Goal: Information Seeking & Learning: Learn about a topic

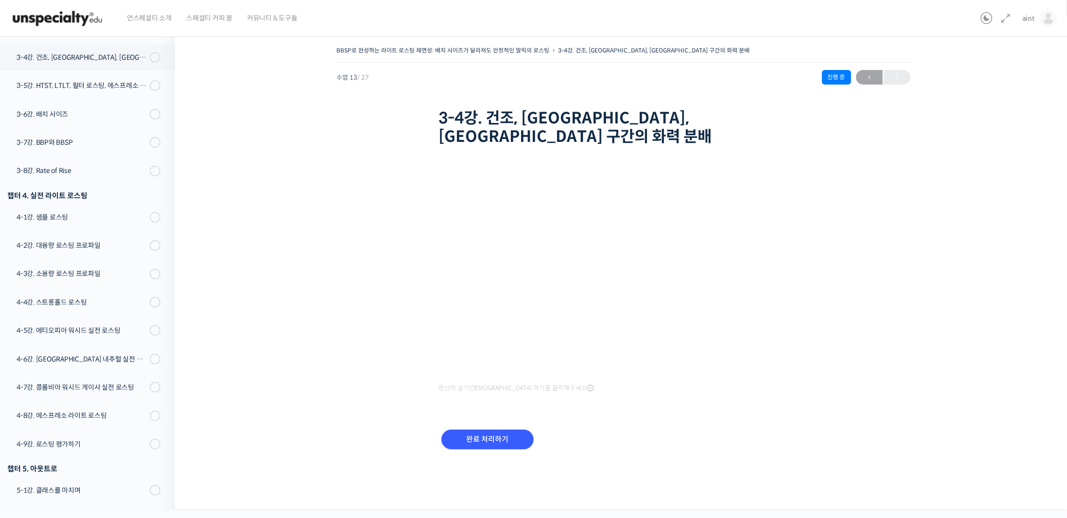
scroll to position [453, 0]
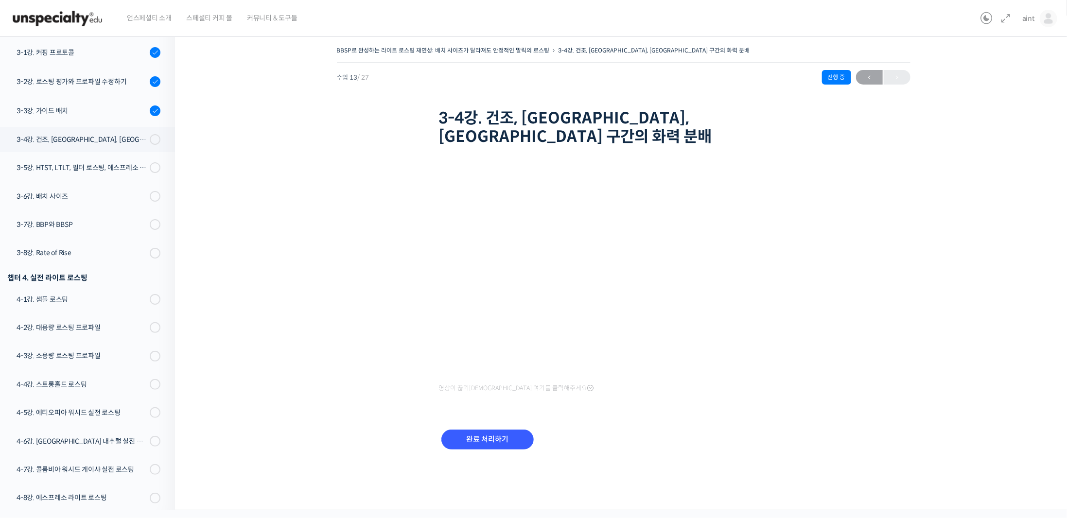
click at [406, 282] on div "BBSP로 완성하는 라이트 로스팅 재연성: 배치 사이즈가 달라져도 안정적인 말릭의 로스팅 3-4강. 건조, 마일라이드, 디벨롭 구간의 화력 분…" at bounding box center [624, 260] width 800 height 432
drag, startPoint x: 315, startPoint y: 239, endPoint x: 115, endPoint y: 193, distance: 205.7
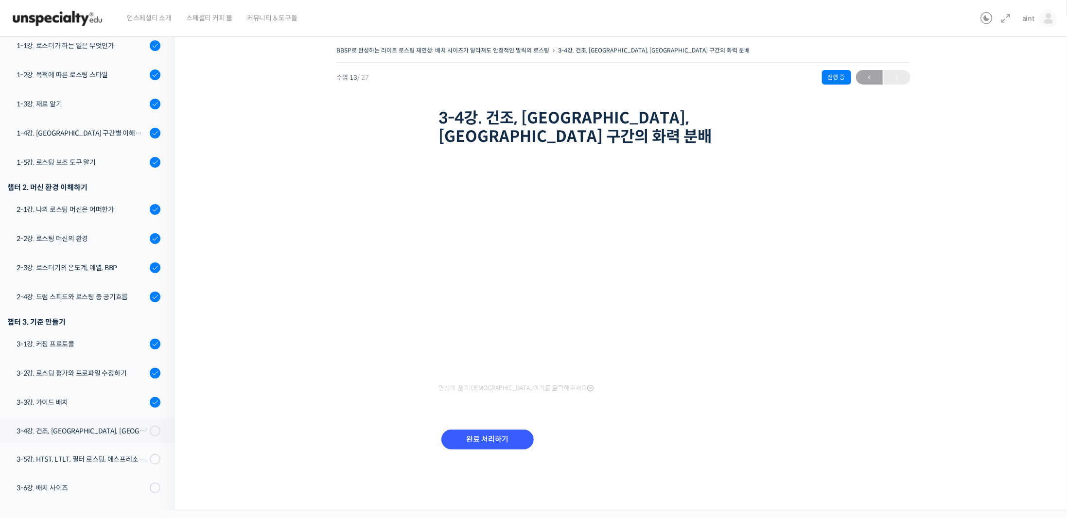
scroll to position [502, 0]
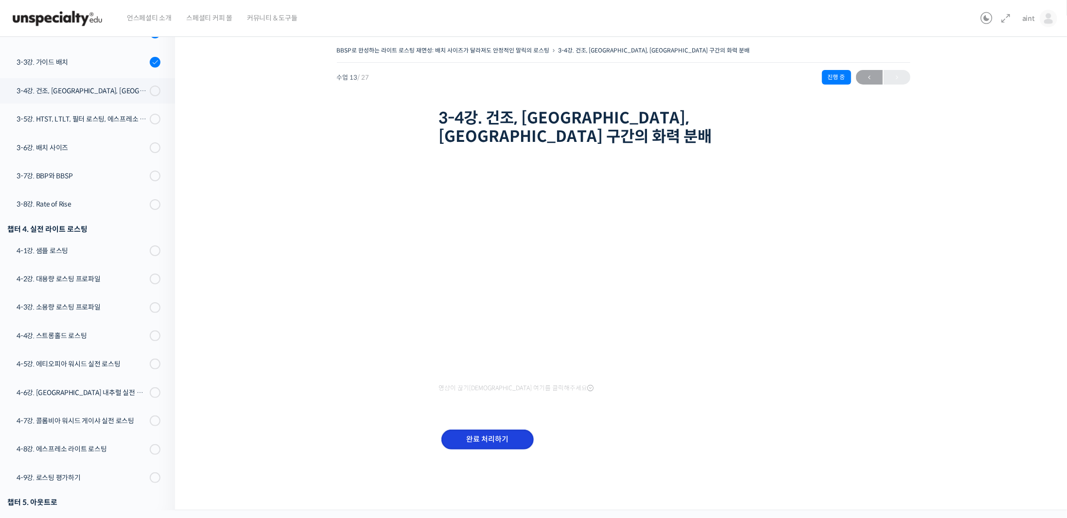
click at [487, 430] on input "완료 처리하기" at bounding box center [487, 440] width 92 height 20
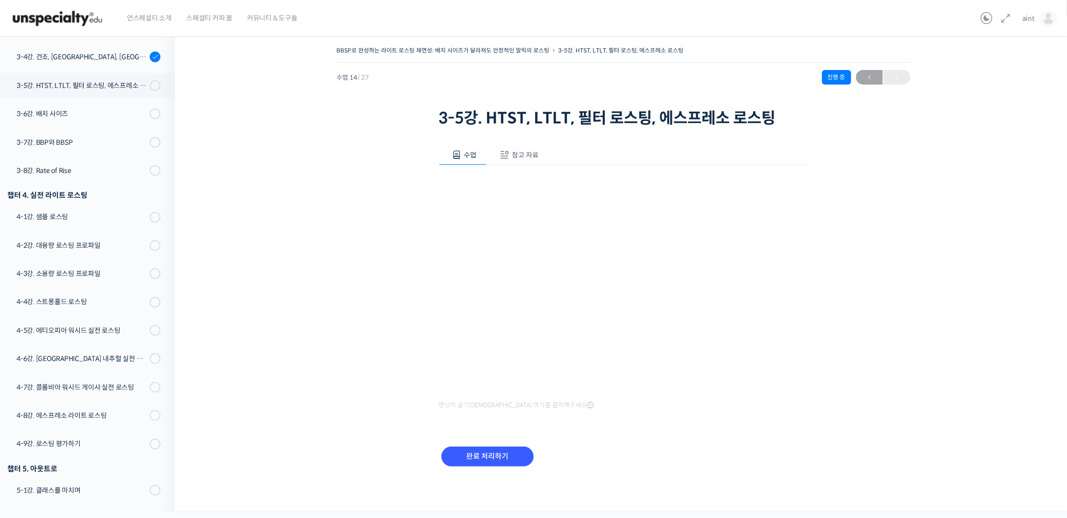
scroll to position [454, 0]
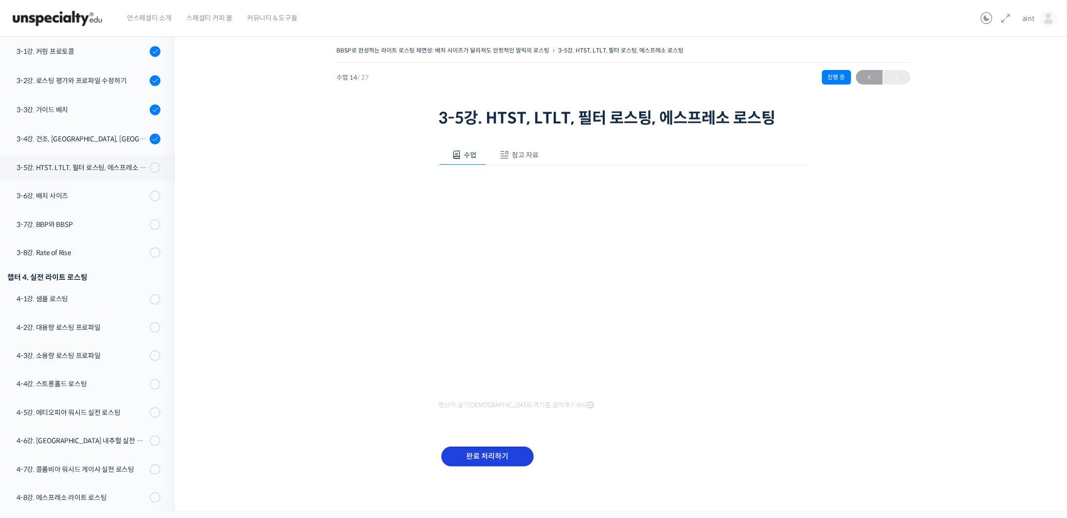
click at [485, 461] on input "완료 처리하기" at bounding box center [487, 457] width 92 height 20
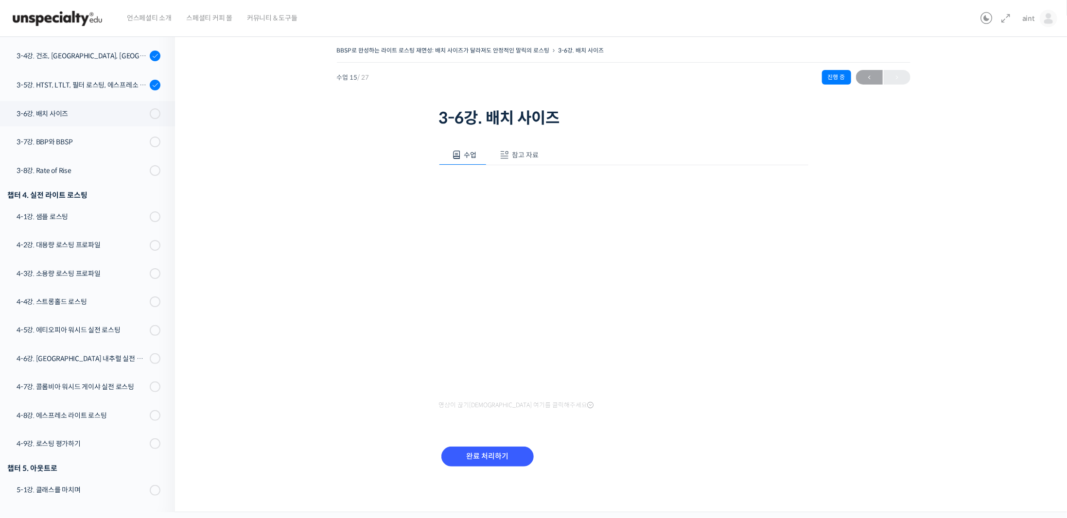
scroll to position [455, 0]
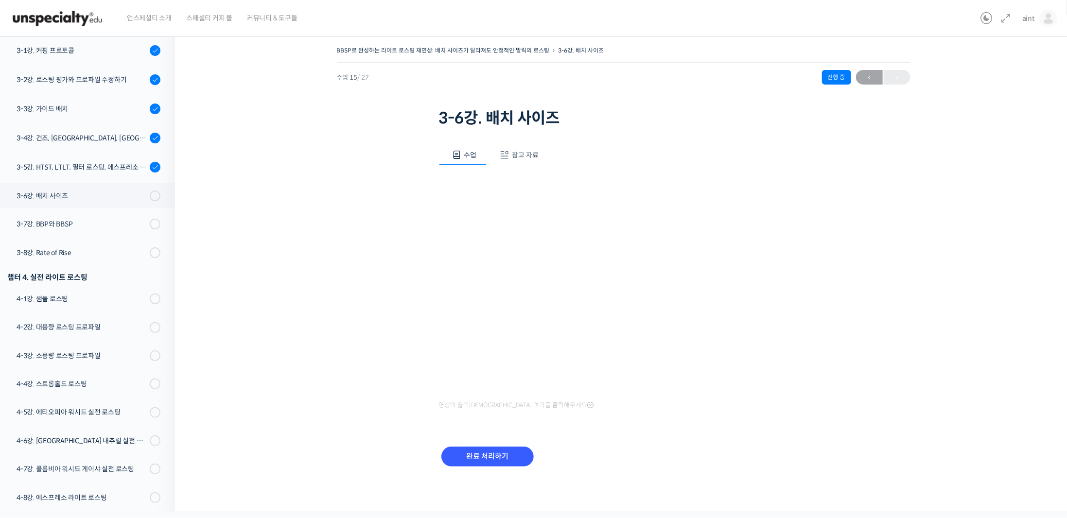
click at [527, 151] on span "참고 자료" at bounding box center [525, 155] width 27 height 9
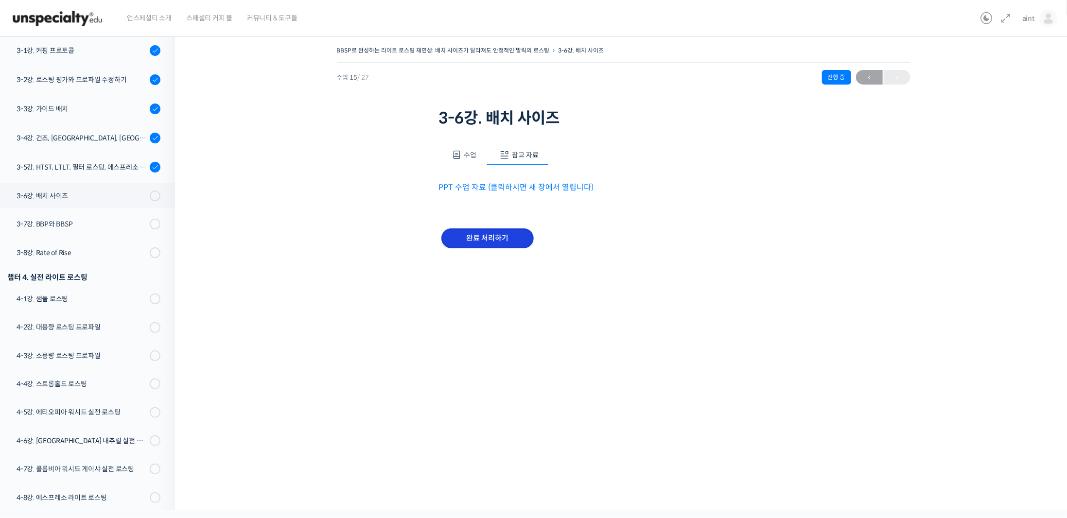
click at [493, 242] on input "완료 처리하기" at bounding box center [487, 239] width 92 height 20
drag, startPoint x: 493, startPoint y: 242, endPoint x: 521, endPoint y: 185, distance: 63.3
click at [522, 183] on div "수업 참고 자료 영상이 끊기신다면 여기를 클릭해주세요 PPT 수업 자료 (클릭하시면 새 창에서 열립니다) 완료 처리하기" at bounding box center [624, 201] width 370 height 143
click at [520, 187] on link "PPT 수업 자료 (클릭하시면 새 창에서 열립니다)" at bounding box center [516, 187] width 155 height 10
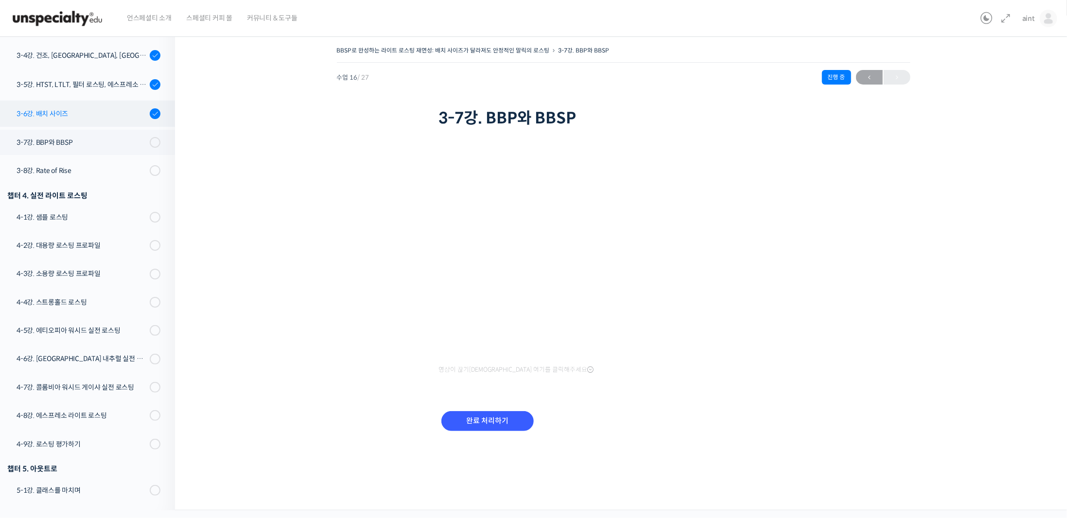
click at [67, 118] on div "3-6강. 배치 사이즈" at bounding box center [82, 113] width 130 height 11
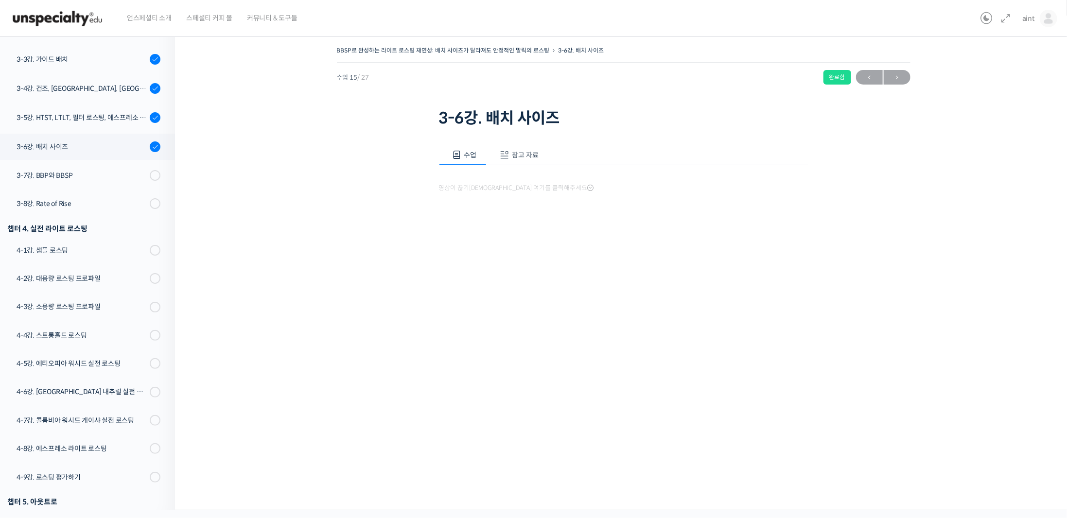
scroll to position [538, 0]
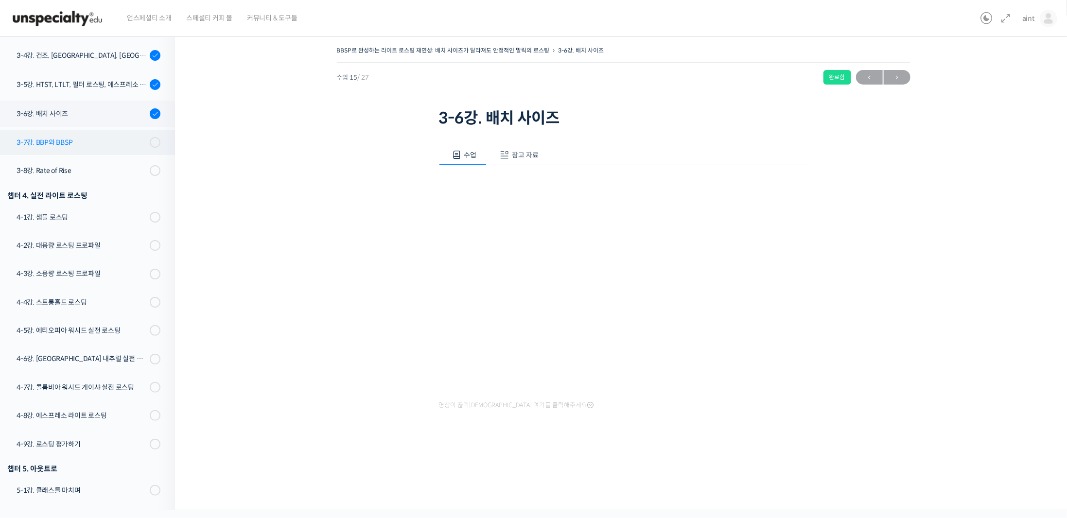
click at [133, 141] on div "3-7강. BBP와 BBSP" at bounding box center [82, 142] width 130 height 11
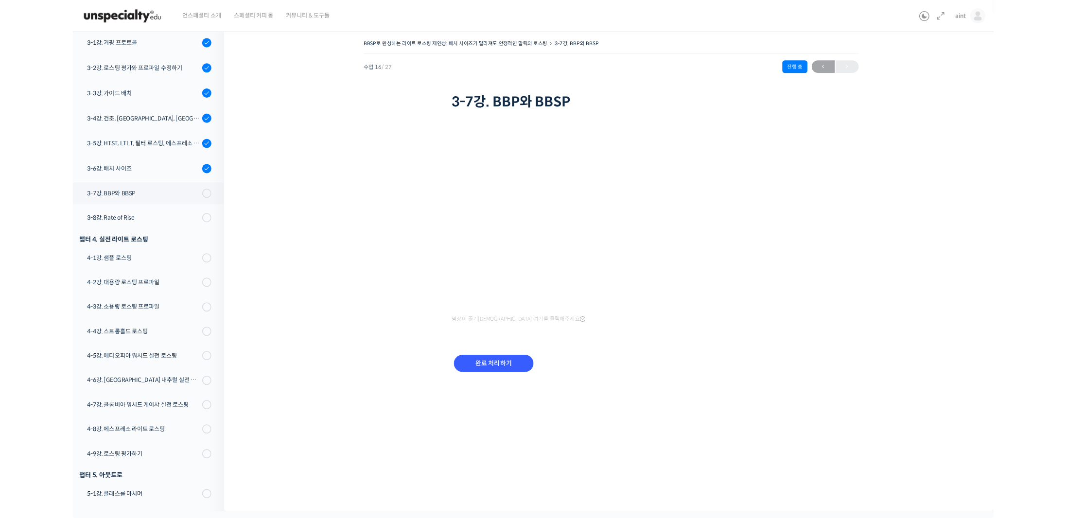
scroll to position [456, 0]
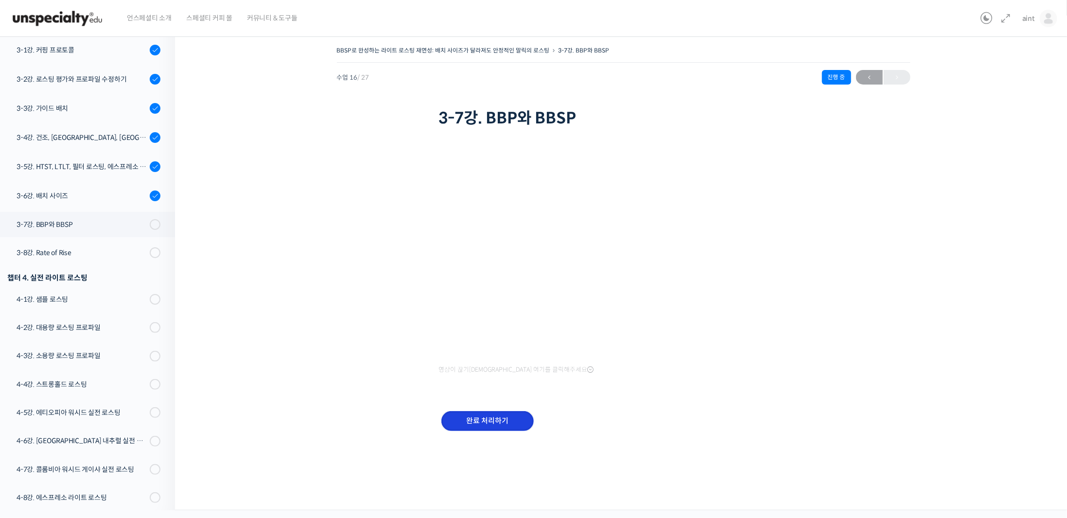
click at [467, 413] on input "완료 처리하기" at bounding box center [487, 421] width 92 height 20
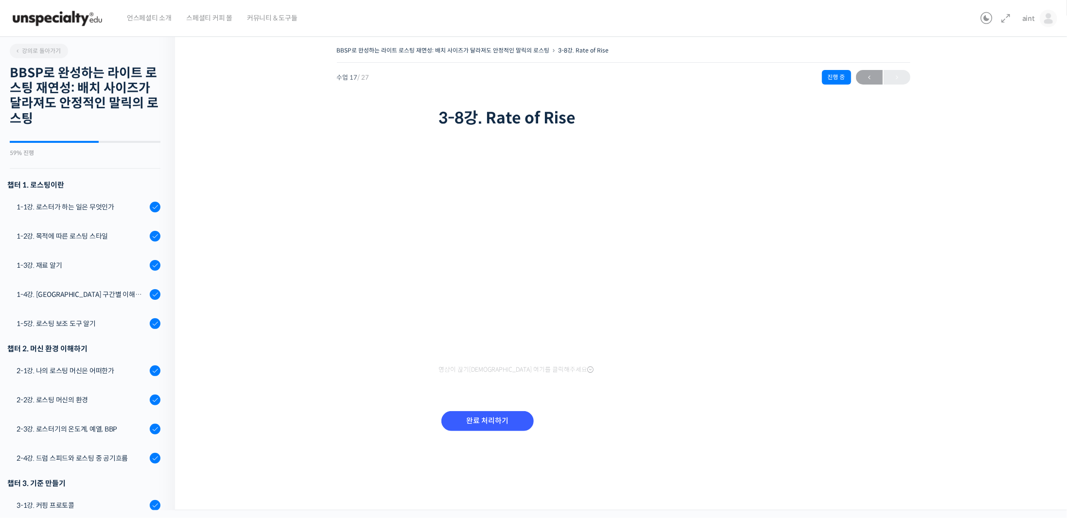
scroll to position [539, 0]
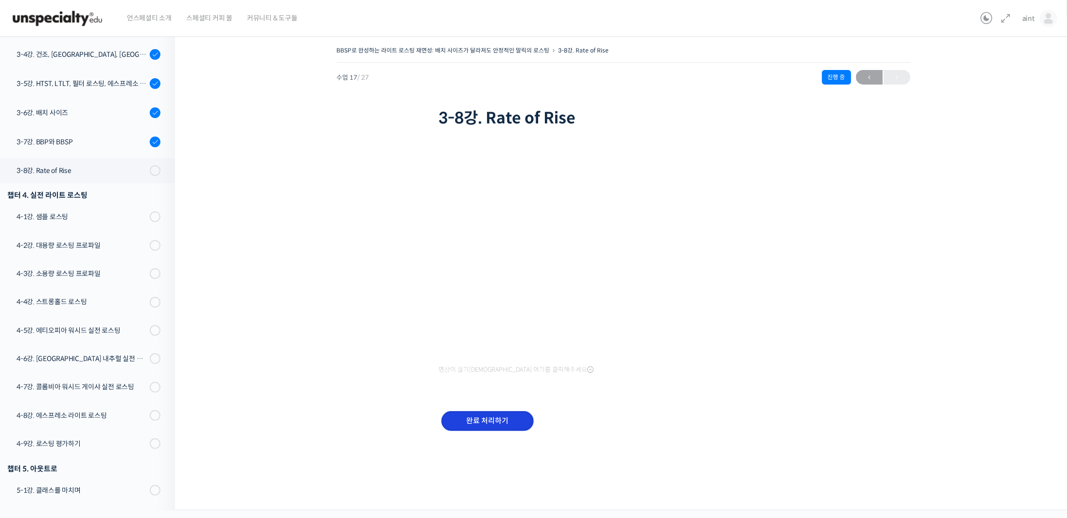
click at [508, 423] on input "완료 처리하기" at bounding box center [487, 421] width 92 height 20
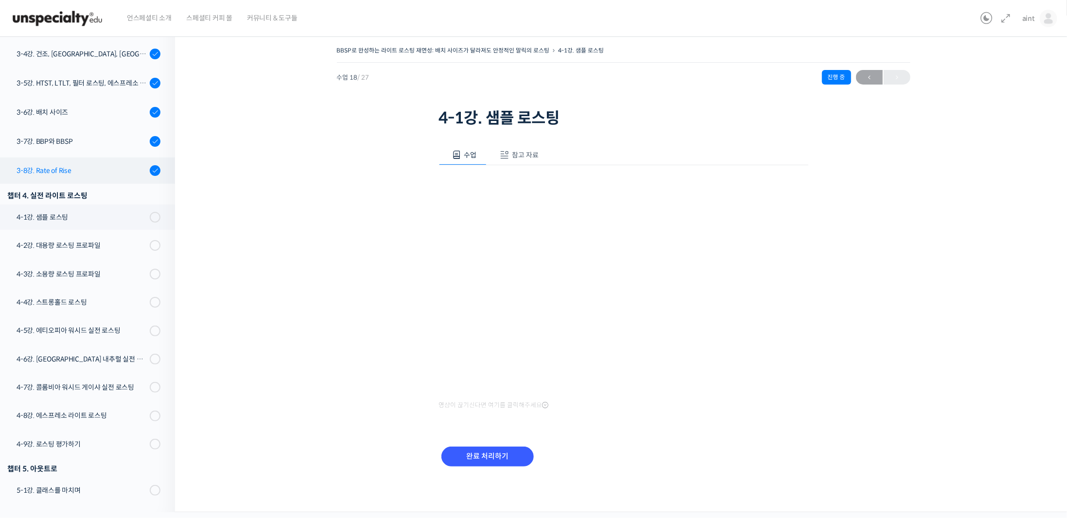
click at [78, 169] on div "3-8강. Rate of Rise" at bounding box center [82, 170] width 130 height 11
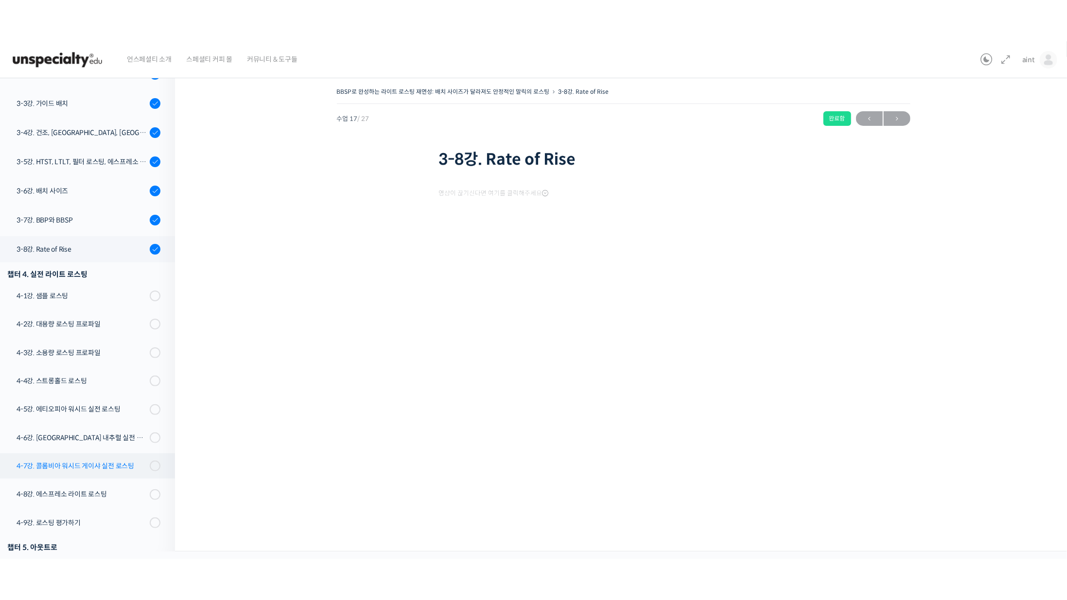
scroll to position [539, 0]
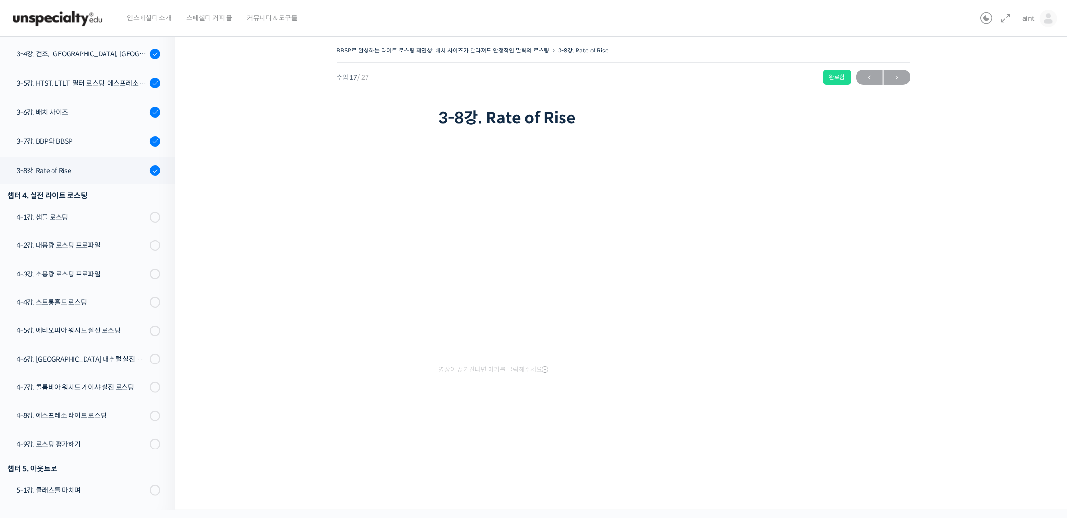
click at [298, 422] on div "BBSP로 완성하는 라이트 로스팅 재연성: 배치 사이즈가 달라져도 안정적인 말릭의 로스팅 3-8강. Rate of Rise 완료함 수업 17 …" at bounding box center [624, 242] width 800 height 397
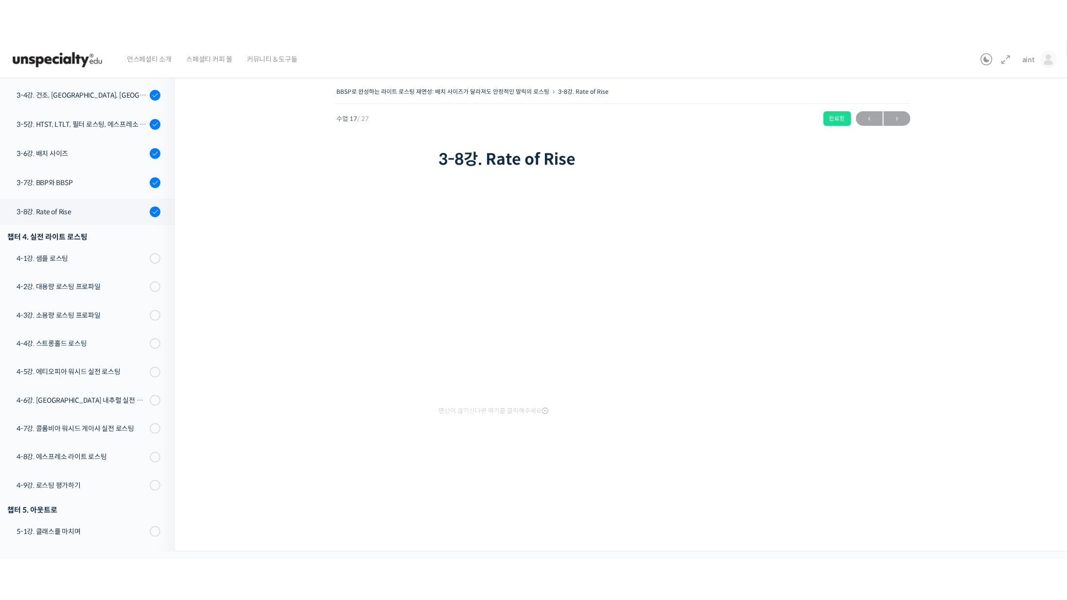
scroll to position [457, 0]
